Goal: Task Accomplishment & Management: Use online tool/utility

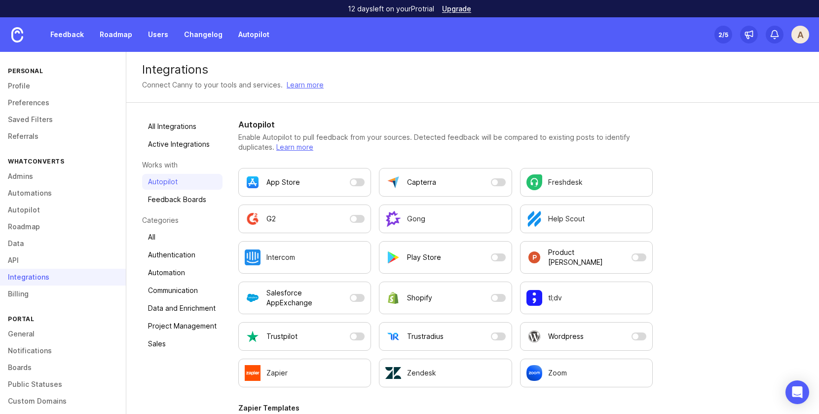
scroll to position [47, 0]
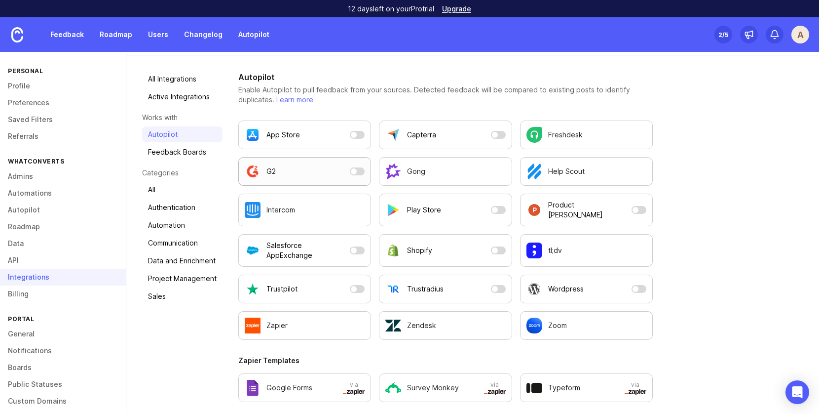
click at [356, 175] on button "G2" at bounding box center [304, 171] width 133 height 29
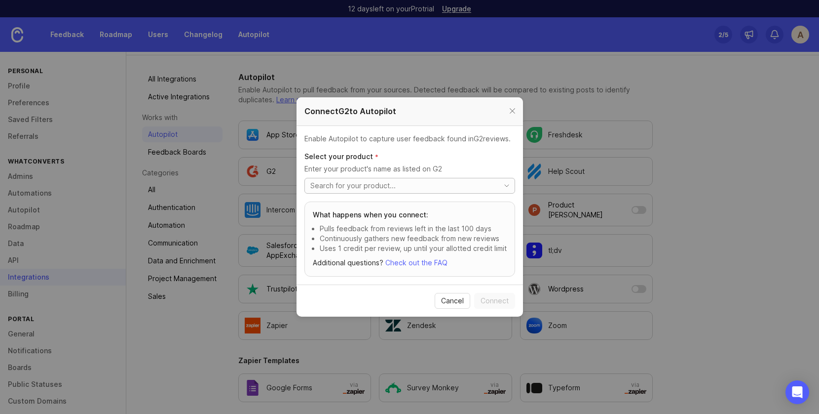
click at [355, 184] on input "toggle menu" at bounding box center [403, 185] width 184 height 11
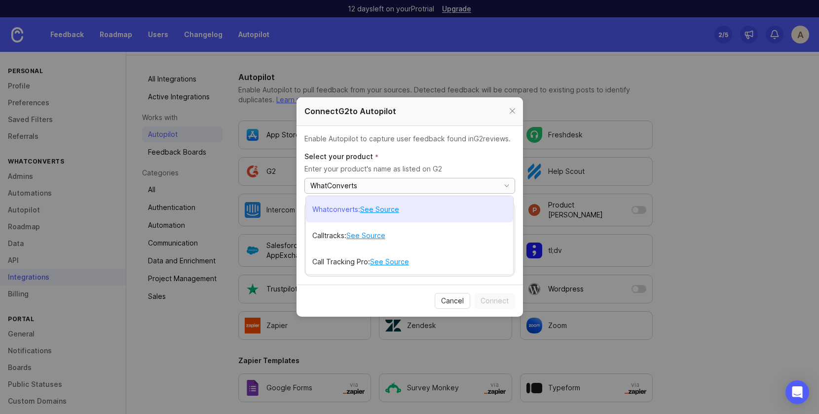
click at [384, 207] on link "See Source" at bounding box center [379, 209] width 39 height 11
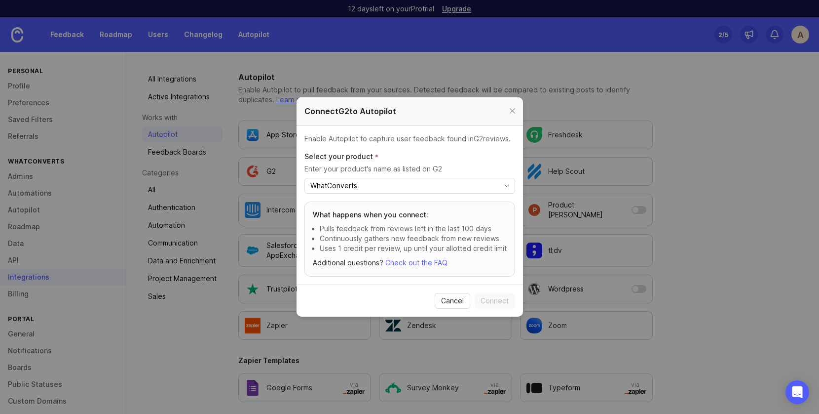
click at [389, 245] on p "Uses 1 credit per review, up until your allotted credit limit" at bounding box center [413, 248] width 187 height 10
click at [429, 261] on link "Check out the FAQ" at bounding box center [417, 262] width 62 height 8
click at [439, 261] on link "Check out the FAQ" at bounding box center [417, 262] width 62 height 8
click at [436, 184] on input "WhatConverts" at bounding box center [403, 185] width 184 height 11
click at [471, 158] on p "Select your product *" at bounding box center [410, 157] width 211 height 10
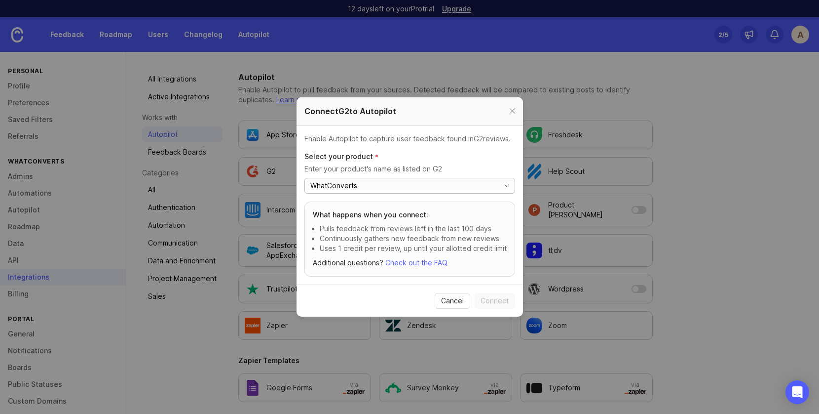
click at [369, 190] on input "WhatConverts" at bounding box center [403, 185] width 184 height 11
click at [368, 216] on h3 "What happens when you connect:" at bounding box center [410, 215] width 194 height 10
click at [485, 189] on input "WhatConverts" at bounding box center [403, 185] width 184 height 11
click at [505, 184] on icon "toggle icon" at bounding box center [507, 186] width 16 height 8
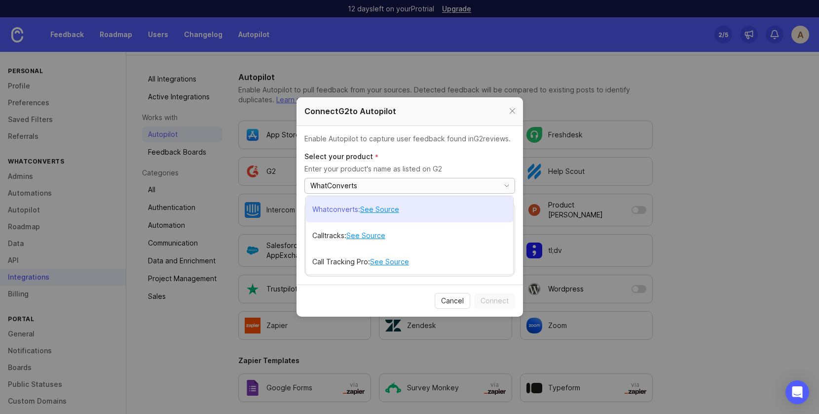
click at [338, 206] on p "Whatconverts" at bounding box center [335, 209] width 46 height 10
type input "Whatconverts"
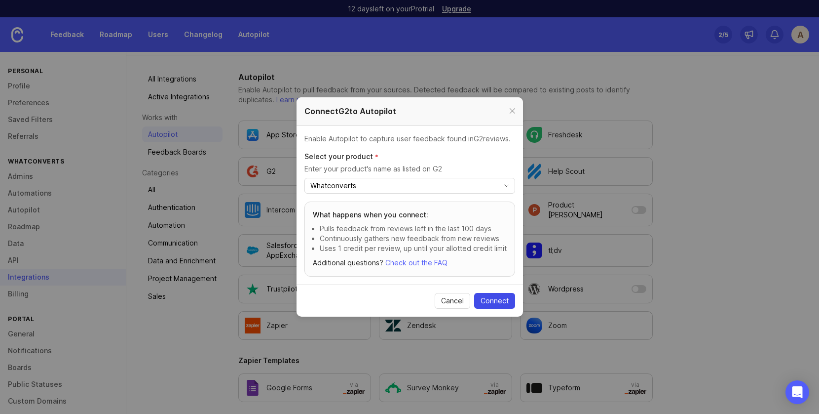
click at [492, 299] on span "Connect" at bounding box center [495, 301] width 28 height 10
checkbox input "true"
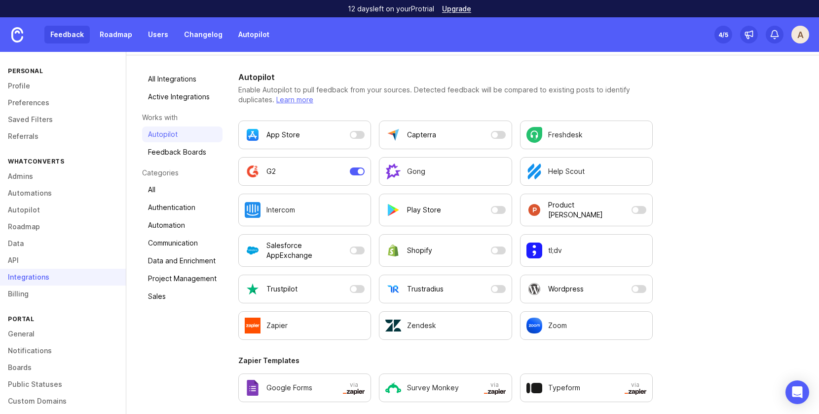
click at [74, 37] on link "Feedback" at bounding box center [66, 35] width 45 height 18
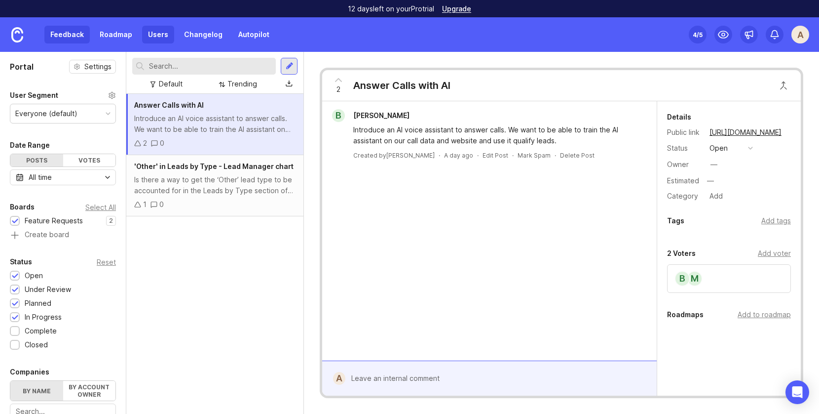
click at [160, 32] on link "Users" at bounding box center [158, 35] width 32 height 18
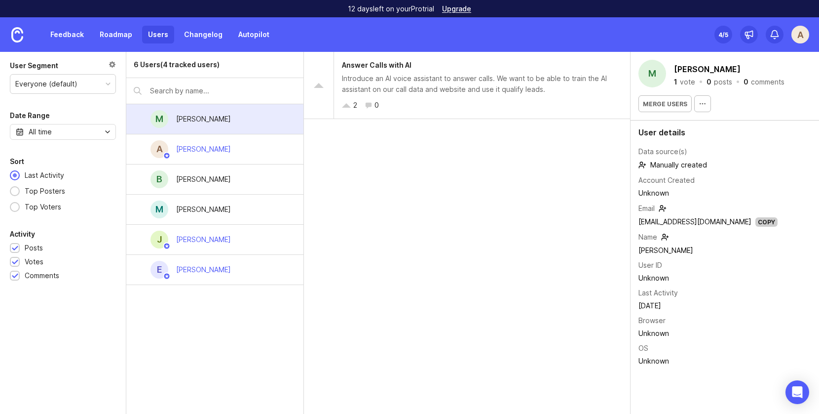
click at [206, 24] on div "Feedback Roadmap Users Changelog Autopilot" at bounding box center [137, 34] width 275 height 35
click at [206, 37] on link "Changelog" at bounding box center [203, 35] width 50 height 18
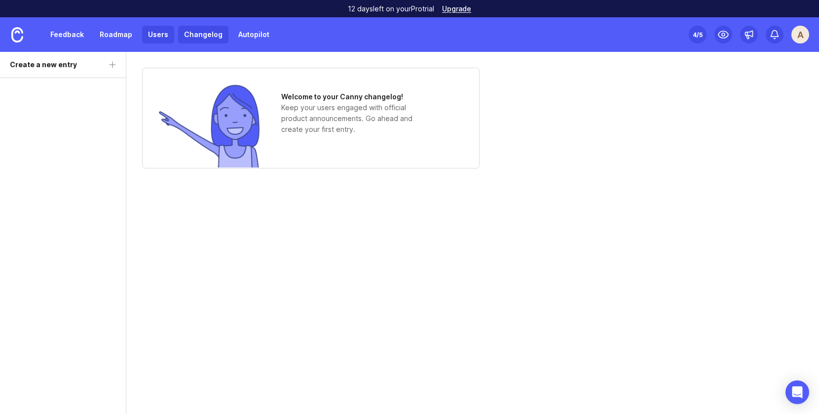
click at [151, 35] on link "Users" at bounding box center [158, 35] width 32 height 18
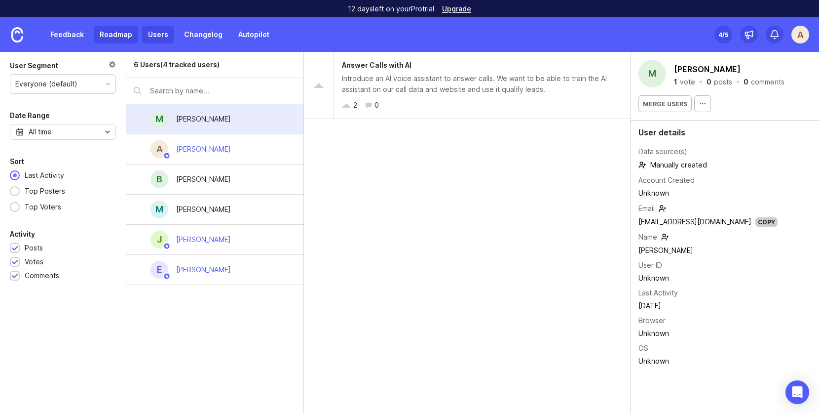
click at [118, 34] on link "Roadmap" at bounding box center [116, 35] width 44 height 18
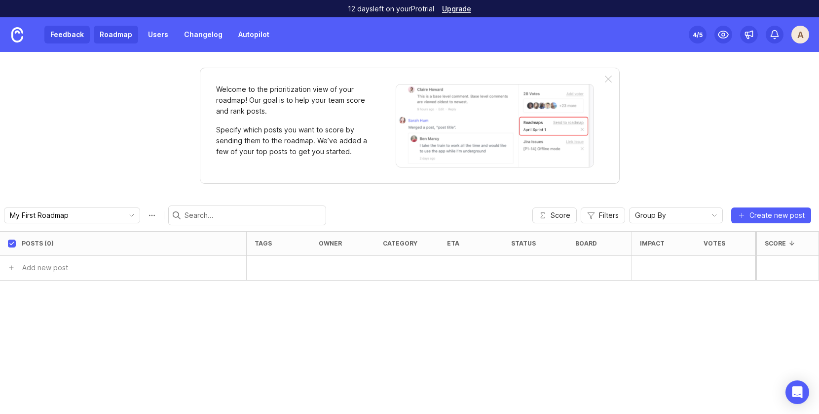
click at [75, 35] on link "Feedback" at bounding box center [66, 35] width 45 height 18
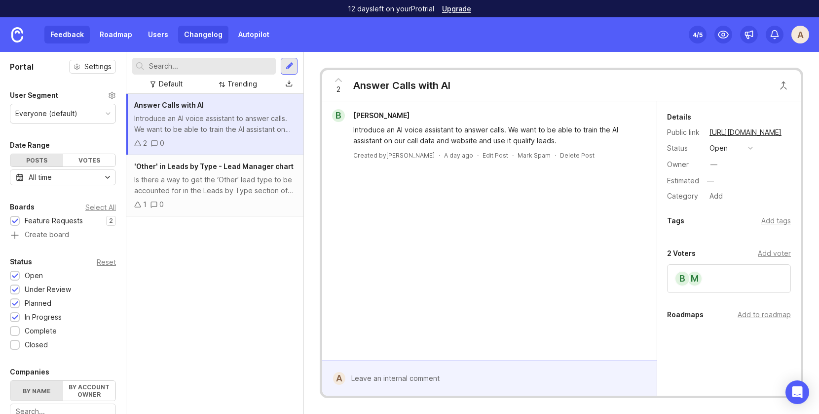
click at [195, 38] on link "Changelog" at bounding box center [203, 35] width 50 height 18
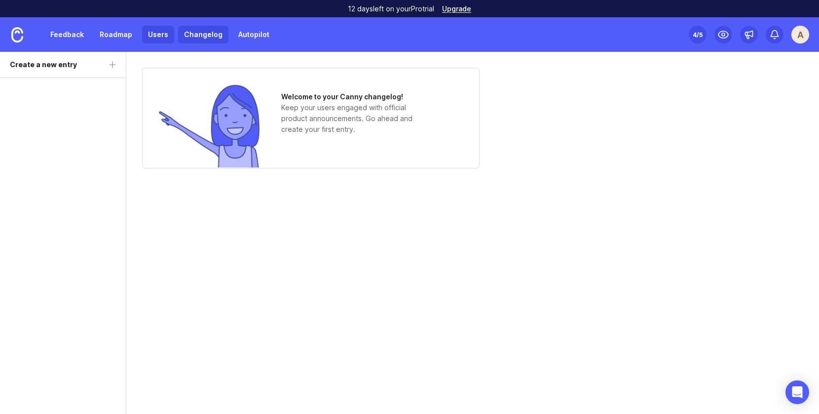
click at [152, 36] on link "Users" at bounding box center [158, 35] width 32 height 18
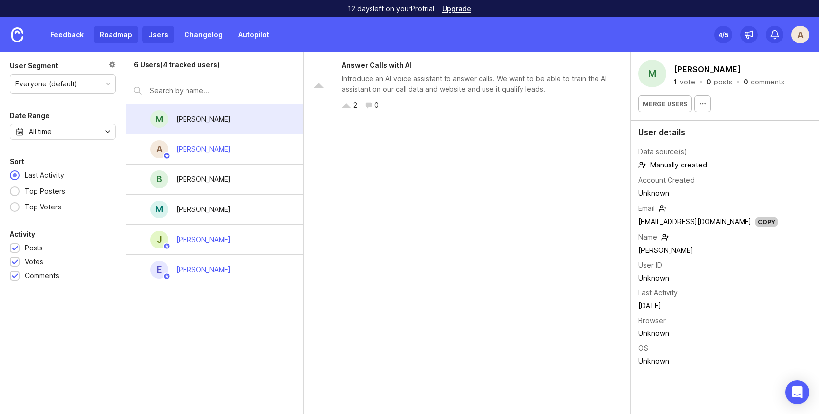
click at [117, 34] on link "Roadmap" at bounding box center [116, 35] width 44 height 18
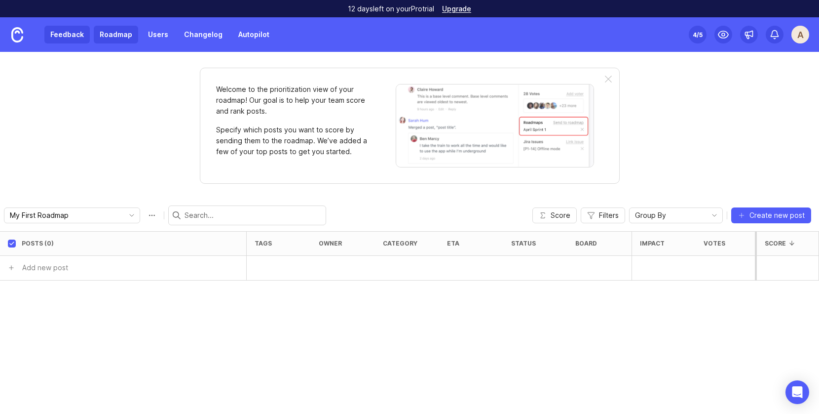
click at [70, 26] on link "Feedback" at bounding box center [66, 35] width 45 height 18
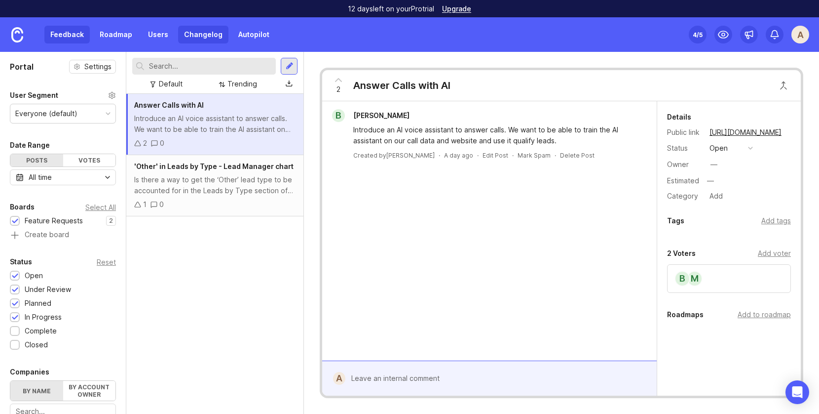
click at [199, 36] on link "Changelog" at bounding box center [203, 35] width 50 height 18
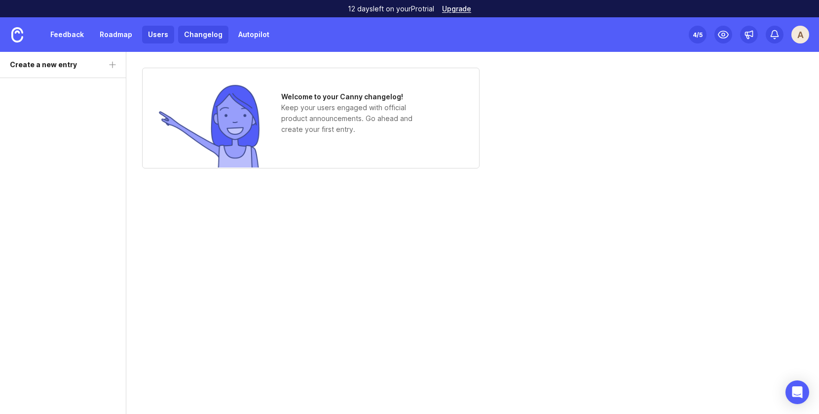
click at [156, 34] on link "Users" at bounding box center [158, 35] width 32 height 18
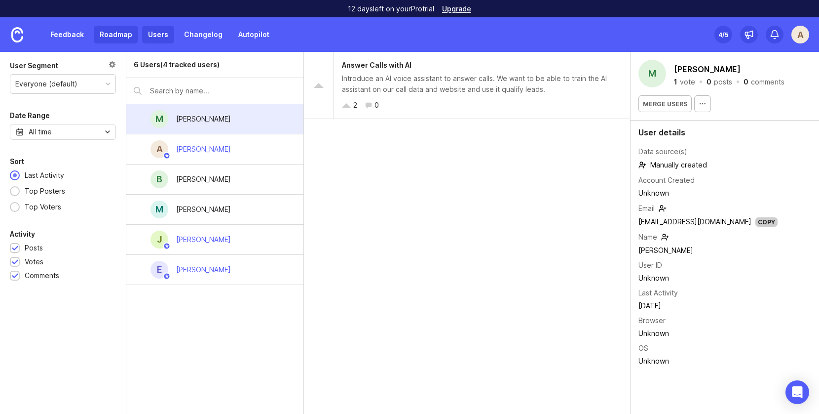
click at [121, 37] on link "Roadmap" at bounding box center [116, 35] width 44 height 18
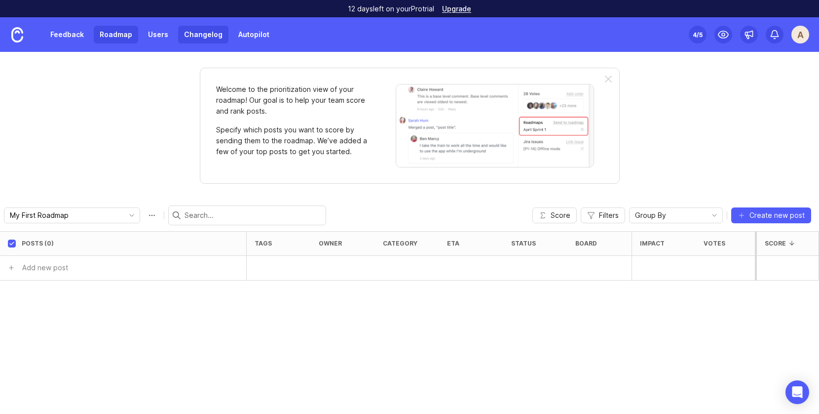
click at [189, 33] on link "Changelog" at bounding box center [203, 35] width 50 height 18
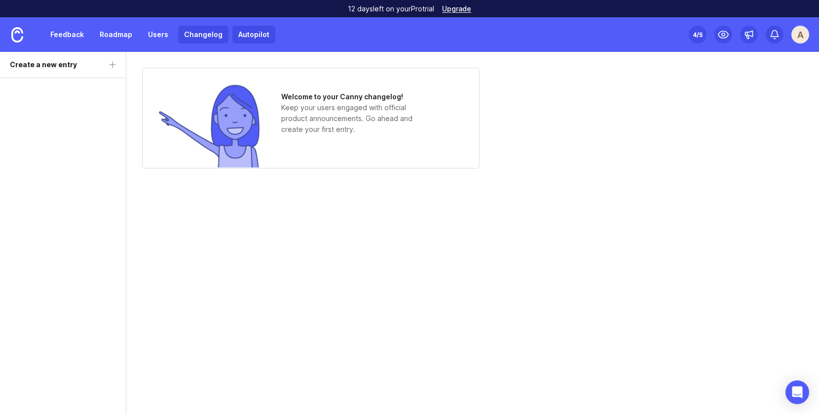
click at [249, 32] on link "Autopilot" at bounding box center [254, 35] width 43 height 18
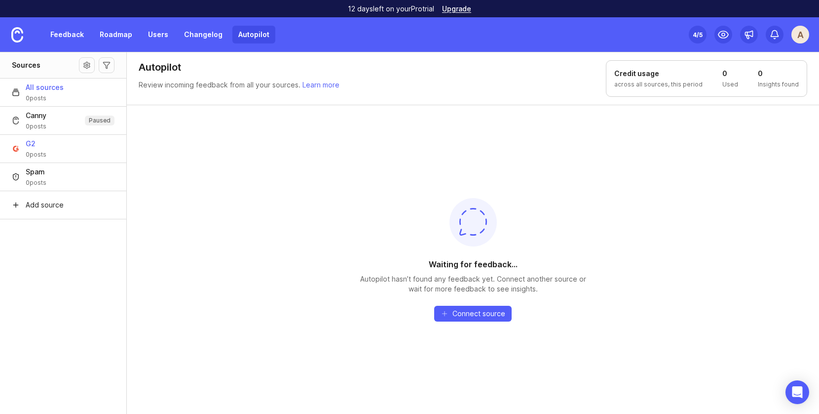
click at [70, 151] on button "G2 0 posts" at bounding box center [63, 148] width 126 height 28
click at [15, 35] on img at bounding box center [17, 34] width 12 height 15
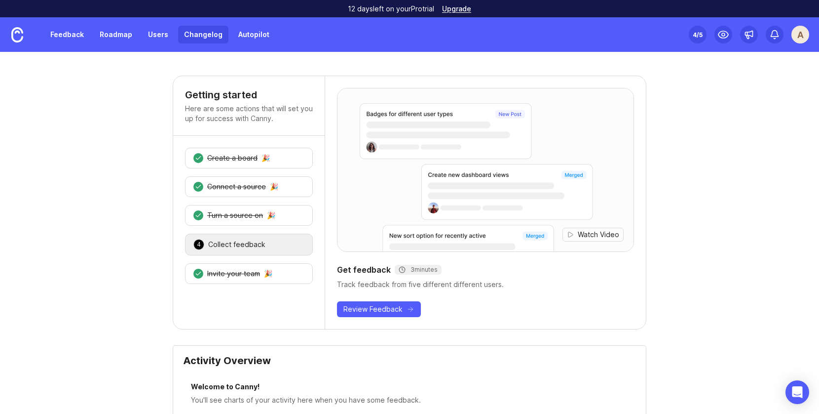
click at [194, 30] on link "Changelog" at bounding box center [203, 35] width 50 height 18
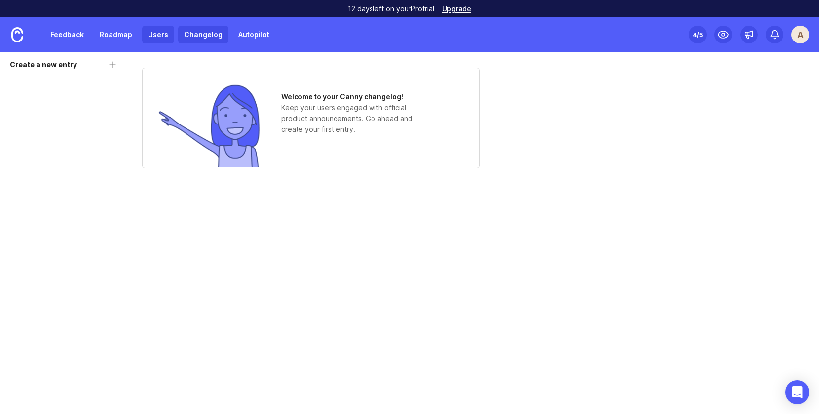
click at [165, 36] on link "Users" at bounding box center [158, 35] width 32 height 18
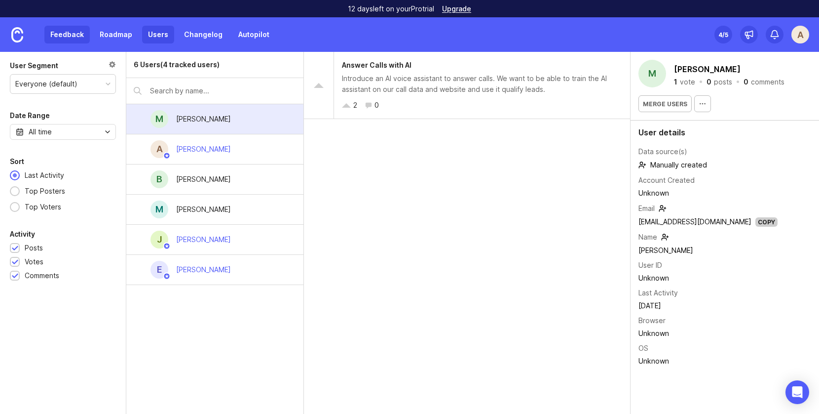
click at [82, 39] on link "Feedback" at bounding box center [66, 35] width 45 height 18
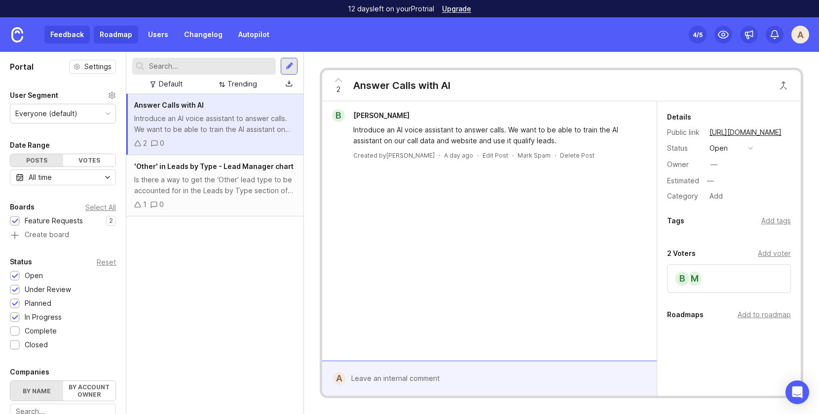
click at [108, 39] on link "Roadmap" at bounding box center [116, 35] width 44 height 18
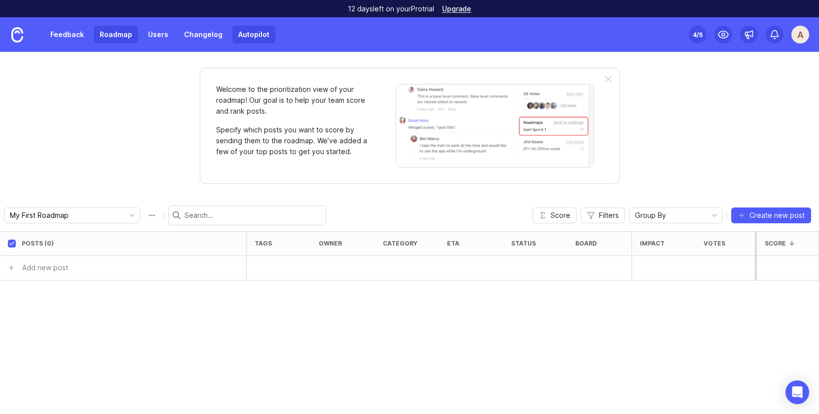
click at [255, 37] on link "Autopilot" at bounding box center [254, 35] width 43 height 18
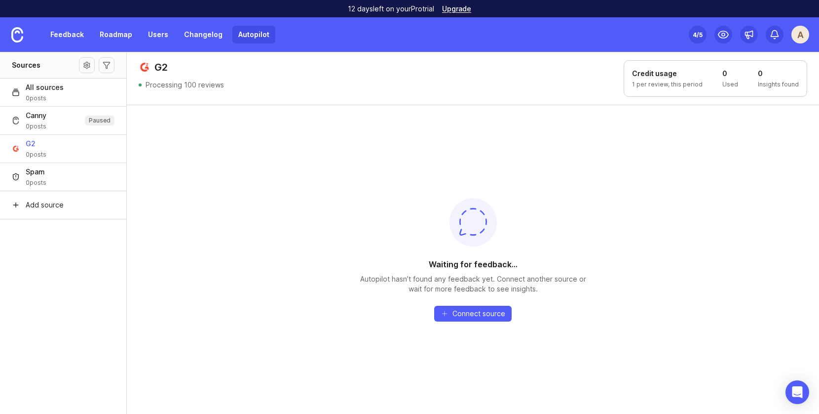
click at [58, 146] on button "G2 0 posts" at bounding box center [63, 148] width 126 height 28
click at [312, 218] on div "Waiting for feedback... Autopilot hasn’t found any feedback yet. Connect anothe…" at bounding box center [473, 259] width 693 height 309
